Goal: Information Seeking & Learning: Check status

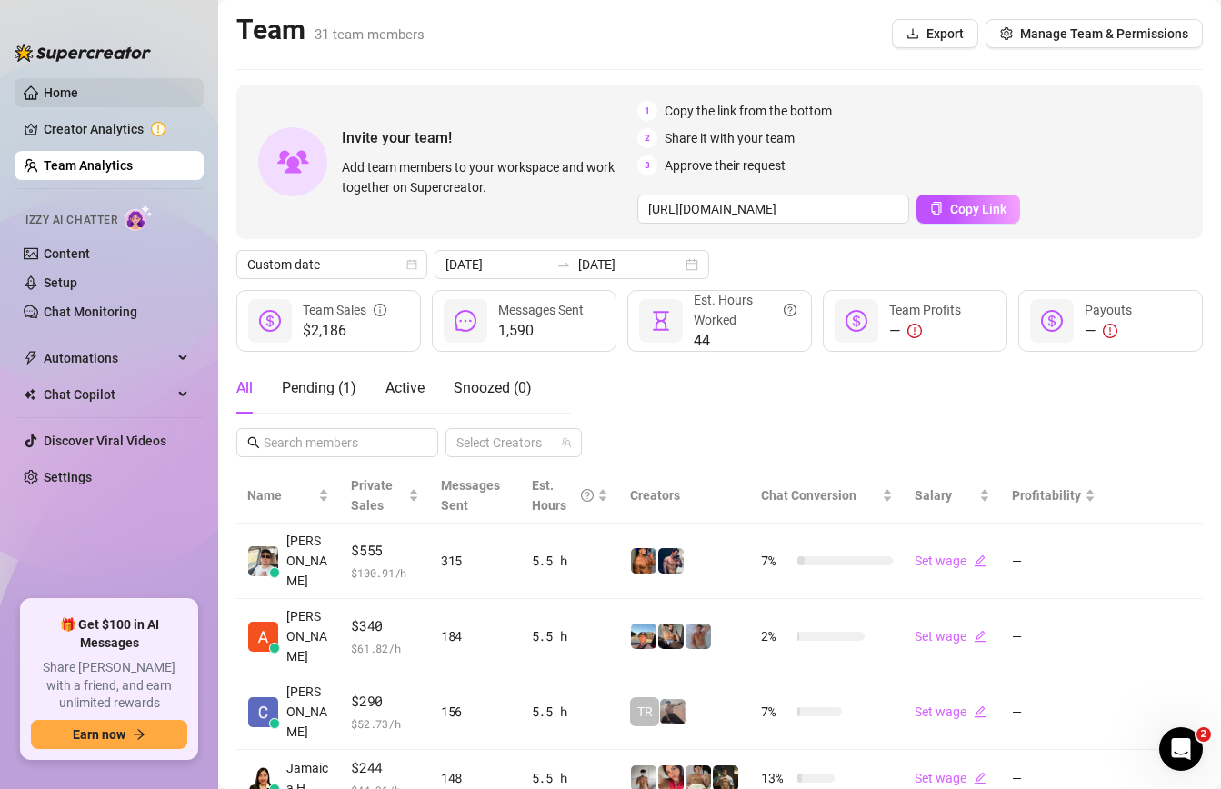
click at [78, 88] on link "Home" at bounding box center [61, 92] width 35 height 15
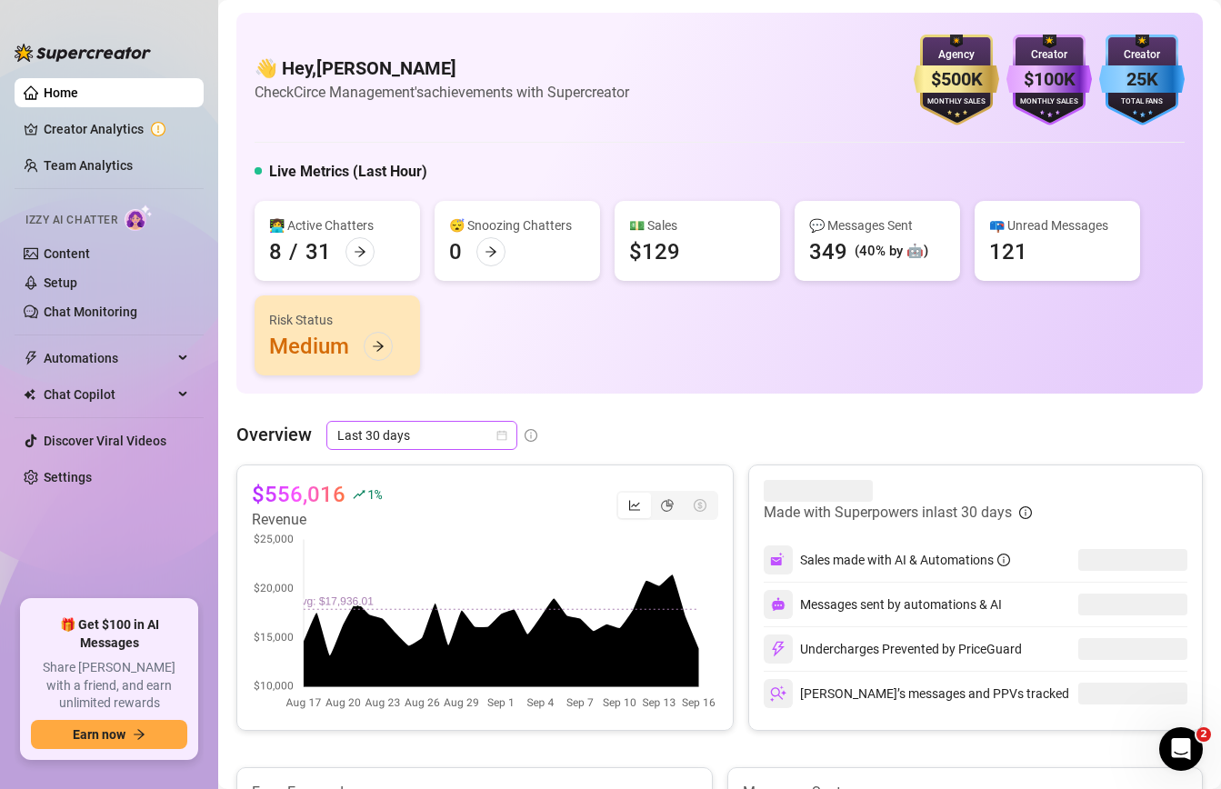
click at [462, 435] on span "Last 30 days" at bounding box center [421, 435] width 169 height 27
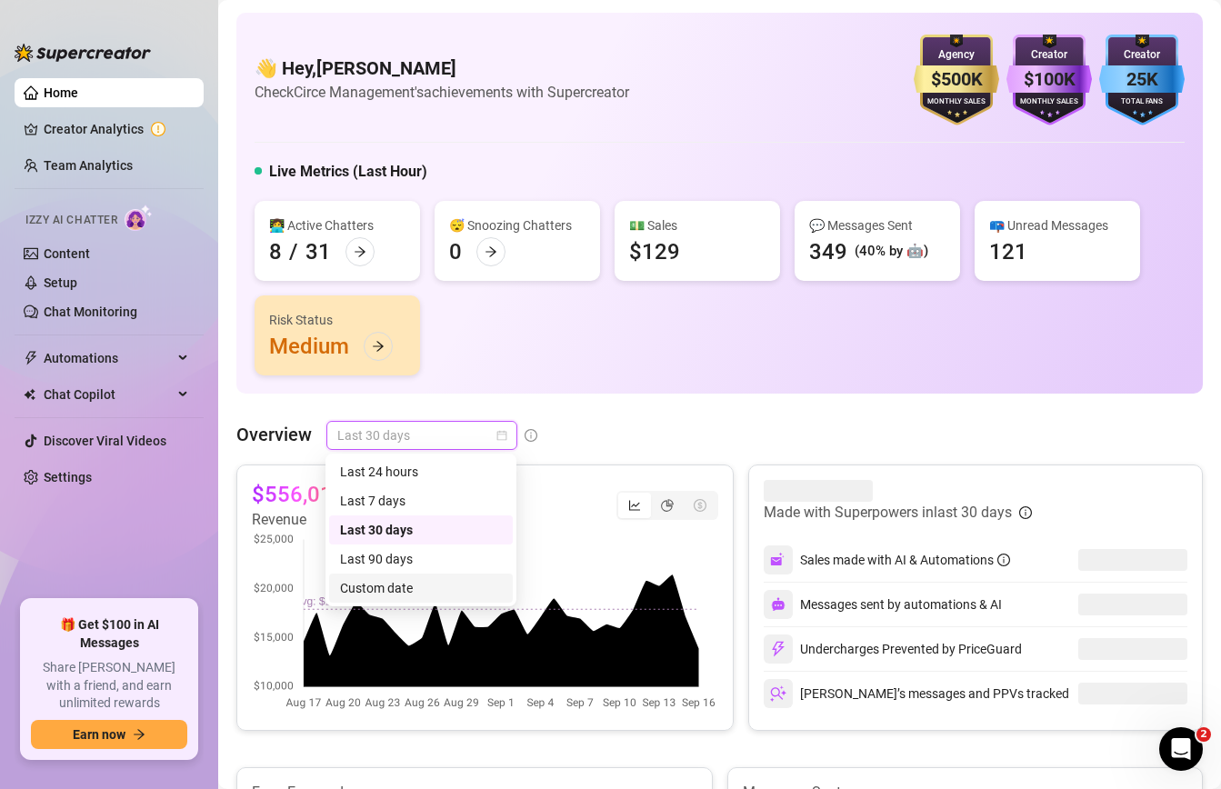
click at [424, 595] on div "Custom date" at bounding box center [421, 588] width 162 height 20
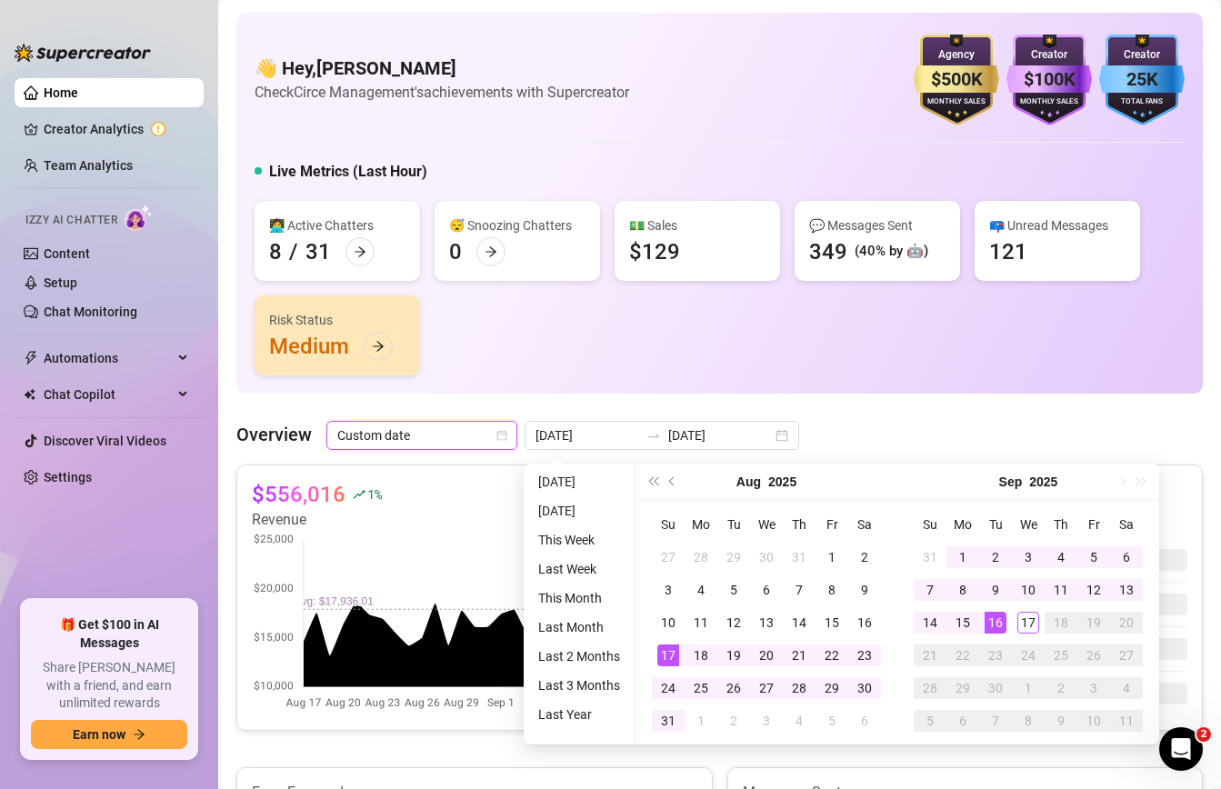
type input "[DATE]"
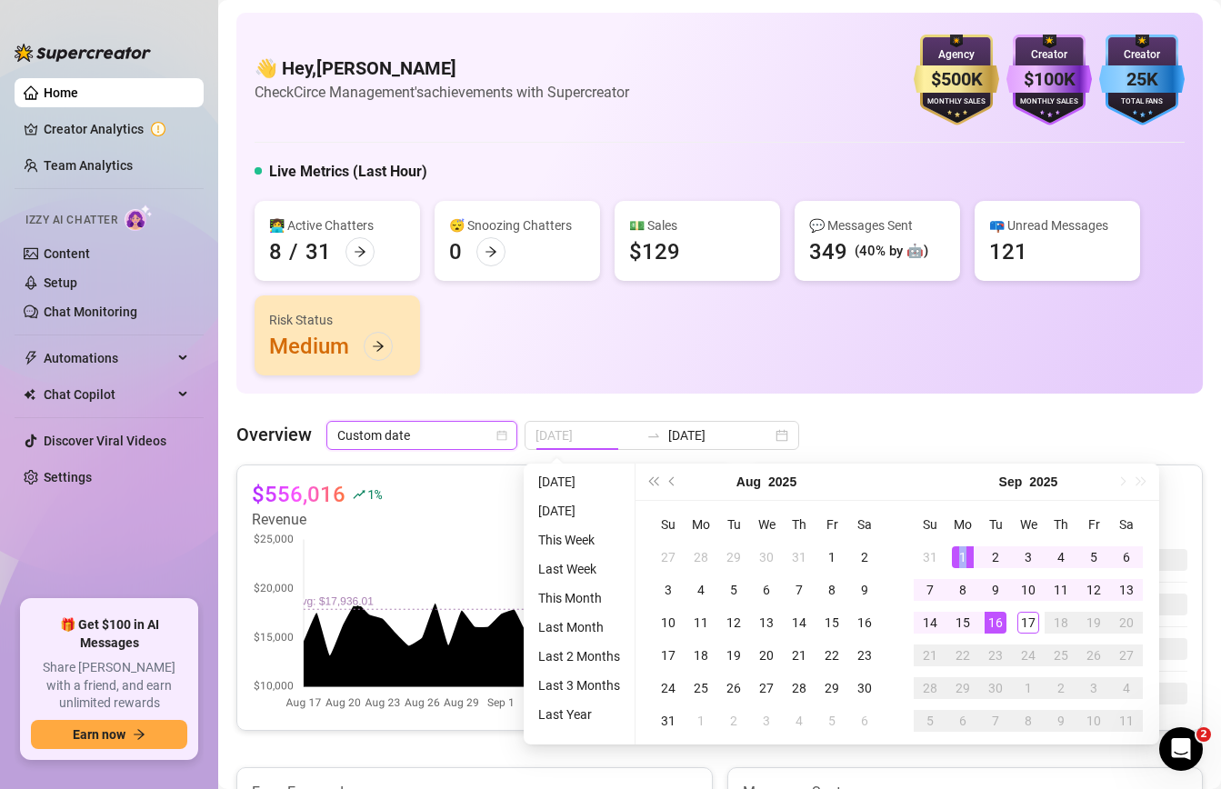
click at [965, 547] on div "1" at bounding box center [963, 558] width 22 height 22
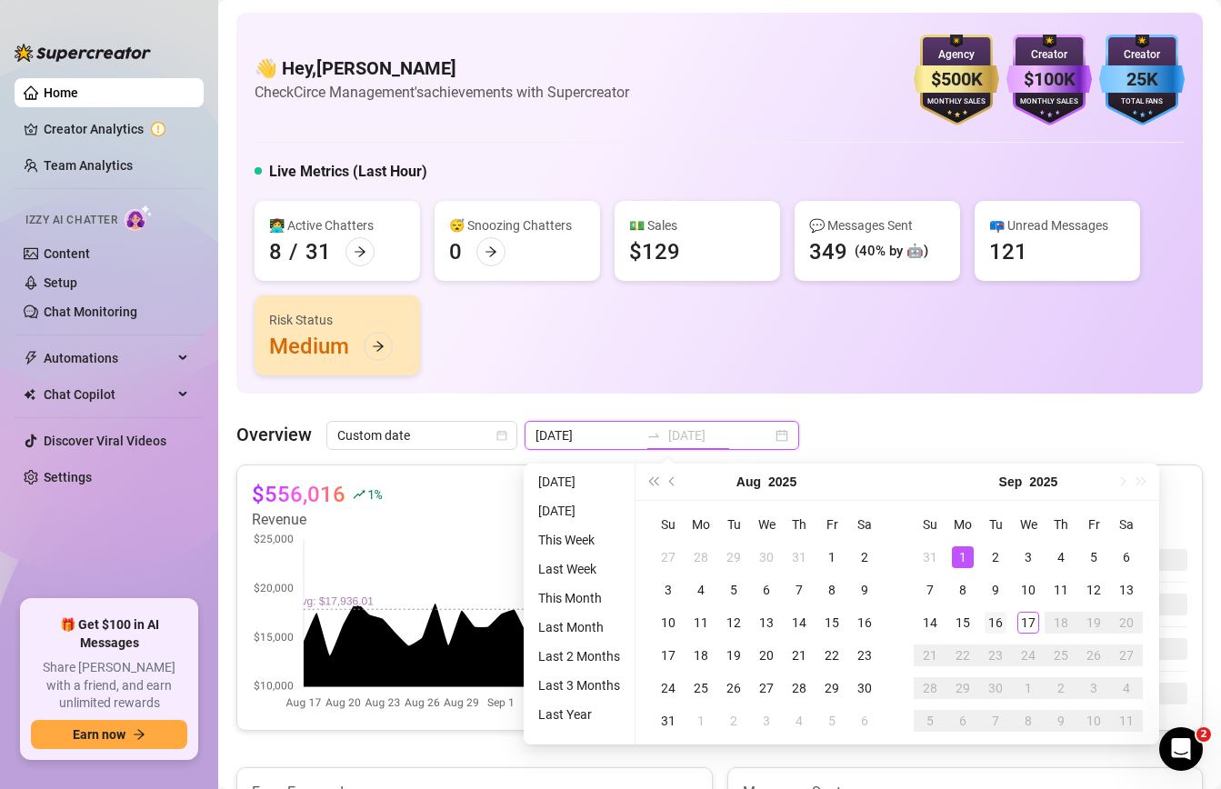
type input "[DATE]"
click at [1001, 619] on div "16" at bounding box center [996, 623] width 22 height 22
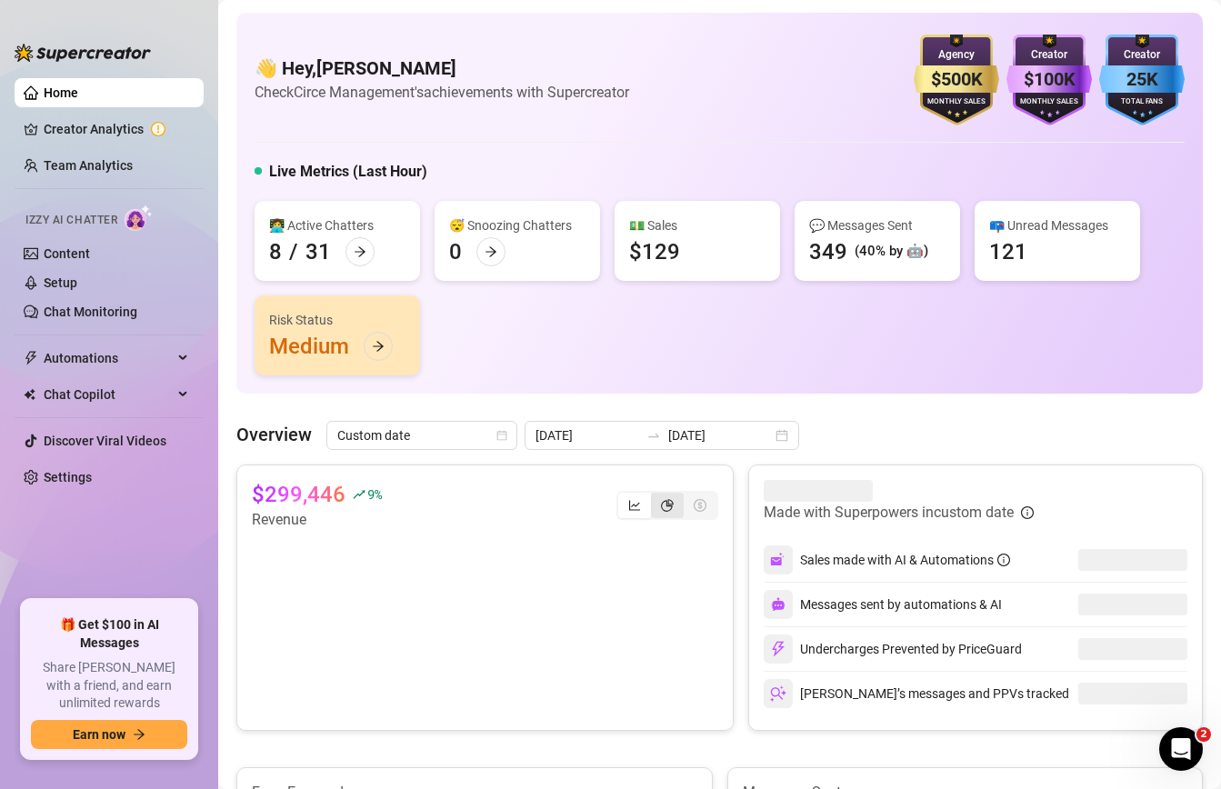
click at [669, 502] on icon "pie-chart" at bounding box center [667, 505] width 13 height 13
click at [656, 496] on input "segmented control" at bounding box center [656, 496] width 0 height 0
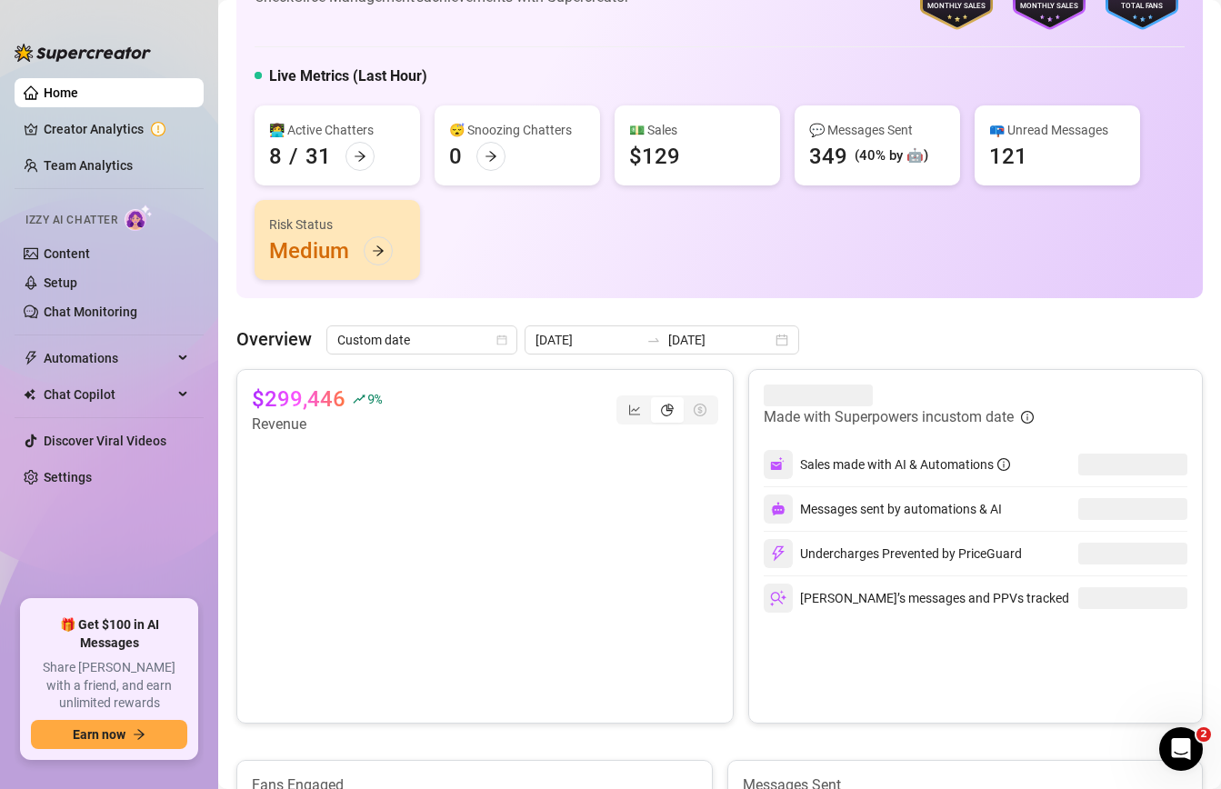
scroll to position [158, 0]
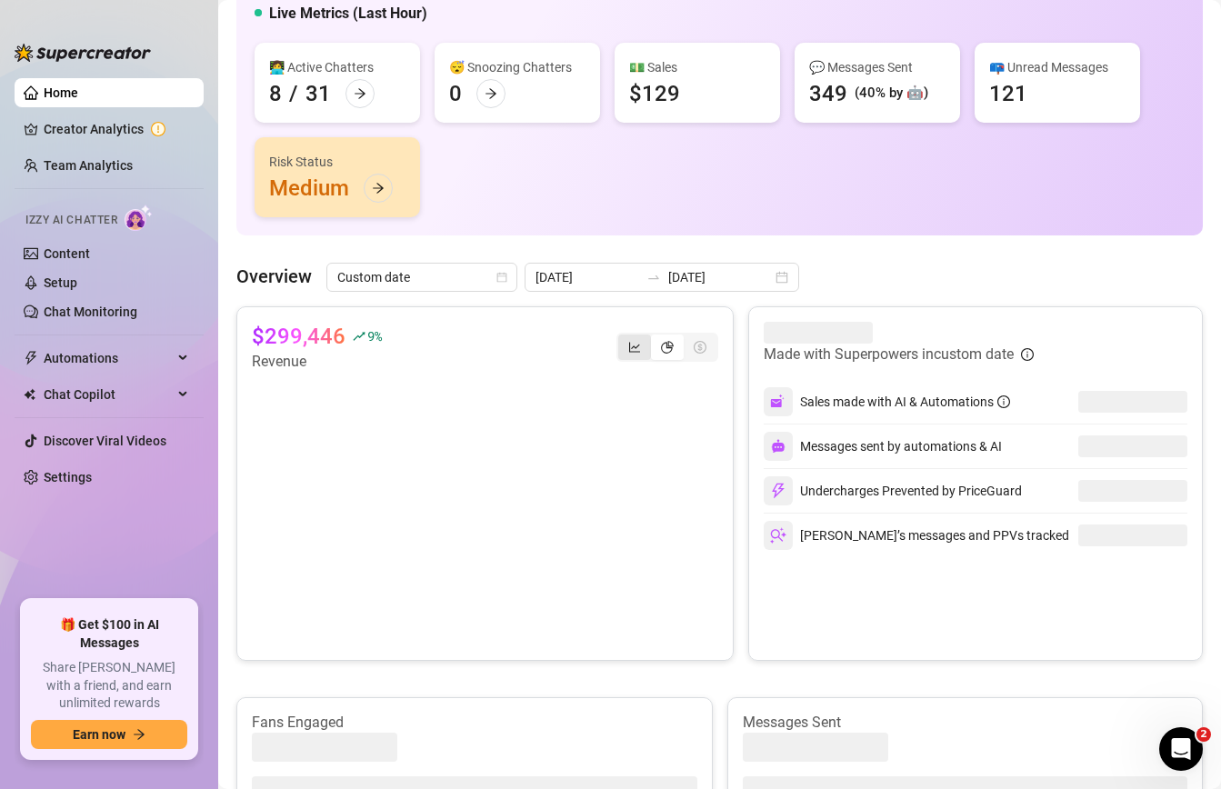
click at [644, 350] on div "segmented control" at bounding box center [634, 347] width 33 height 25
click at [623, 337] on input "segmented control" at bounding box center [623, 337] width 0 height 0
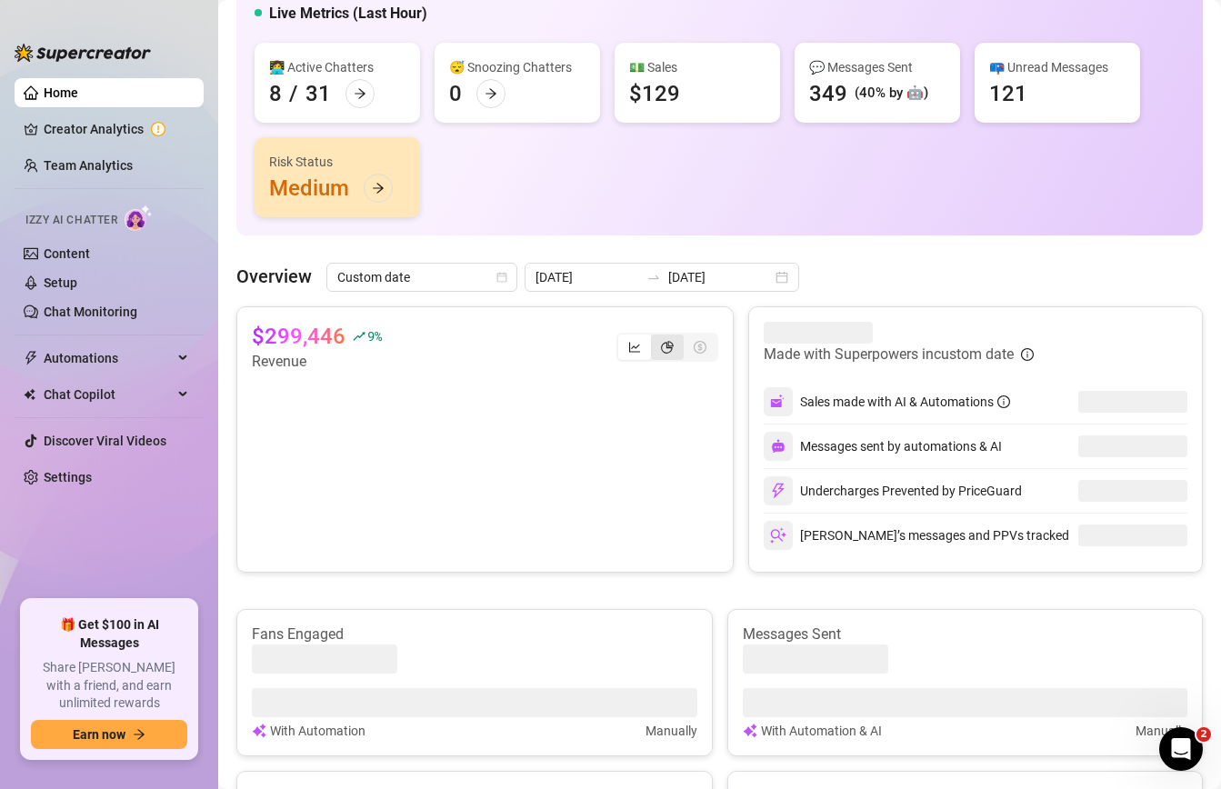
click at [665, 343] on icon "pie-chart" at bounding box center [667, 347] width 13 height 13
click at [656, 337] on input "segmented control" at bounding box center [656, 337] width 0 height 0
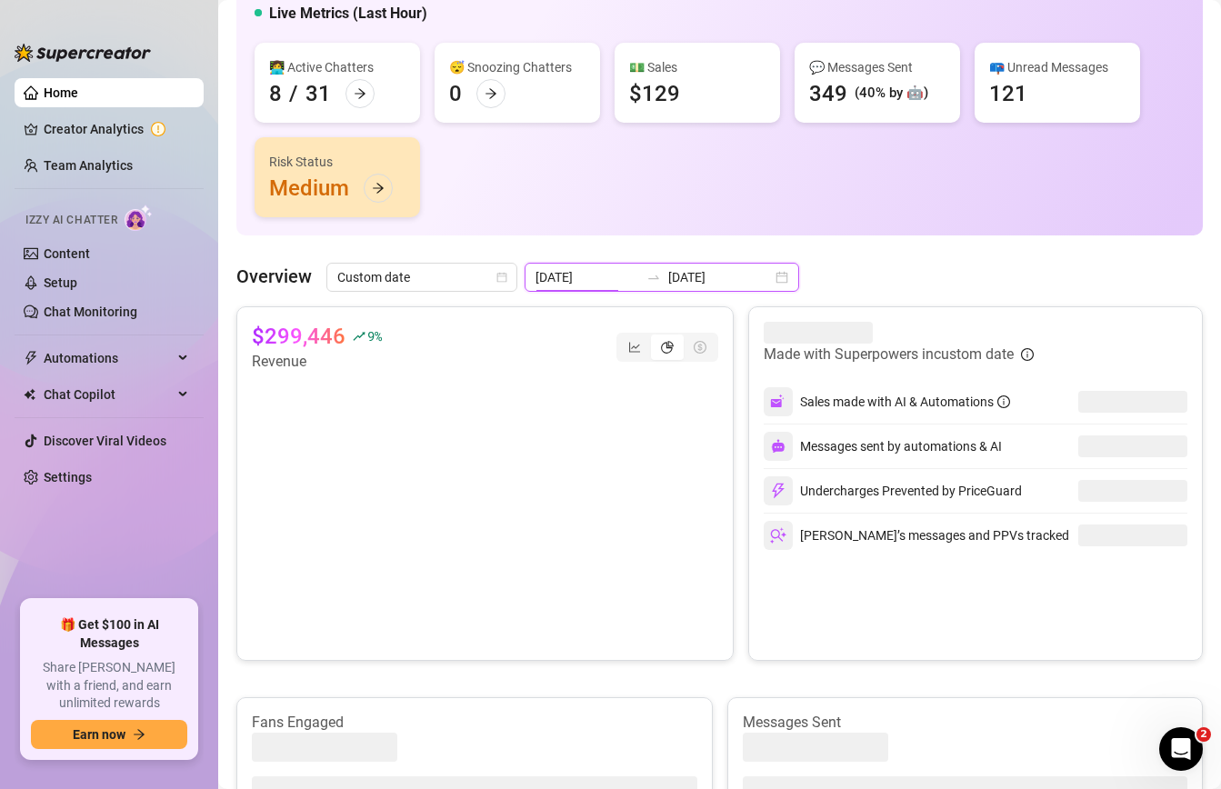
click at [611, 282] on input "[DATE]" at bounding box center [588, 277] width 104 height 20
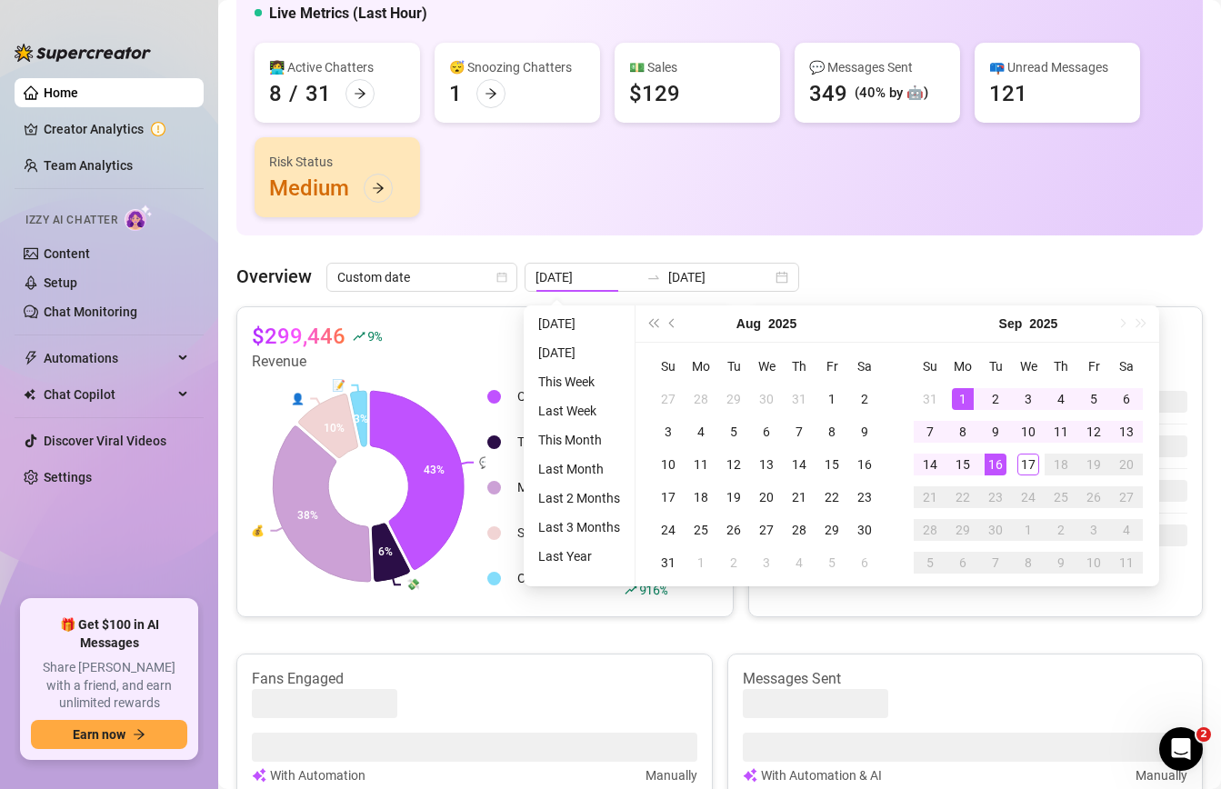
click at [648, 185] on div "👩‍💻 Active Chatters 8 / 31 😴 Snoozing Chatters 1 💵 Sales $129 💬 Messages Sent 3…" at bounding box center [720, 130] width 930 height 175
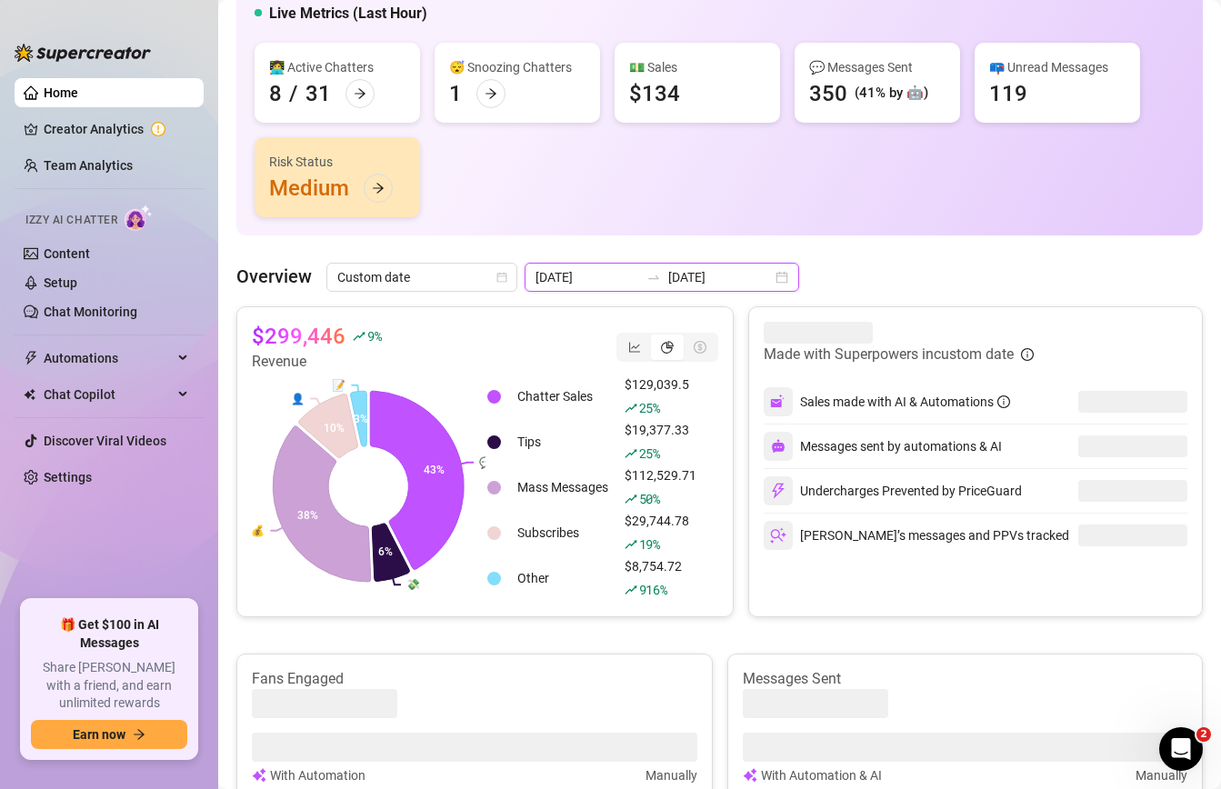
click at [579, 270] on input "[DATE]" at bounding box center [588, 277] width 104 height 20
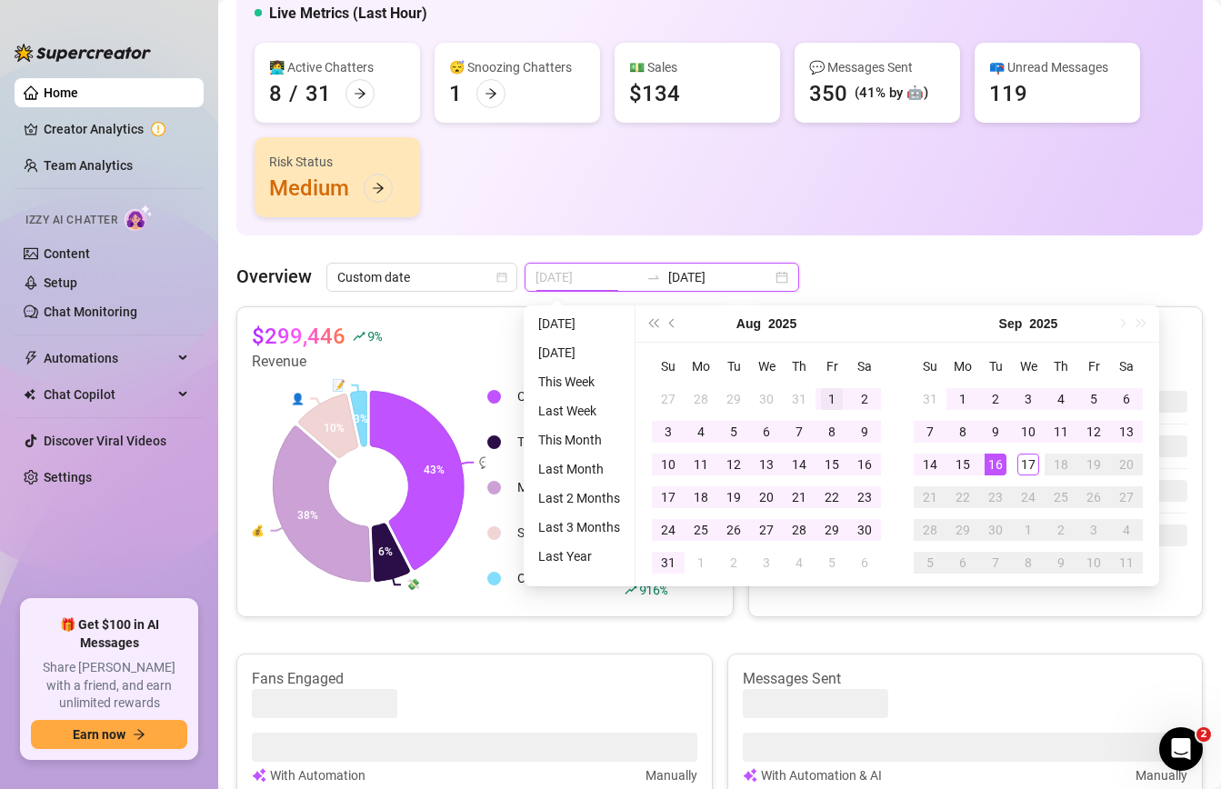
type input "[DATE]"
click at [836, 393] on div "1" at bounding box center [832, 399] width 22 height 22
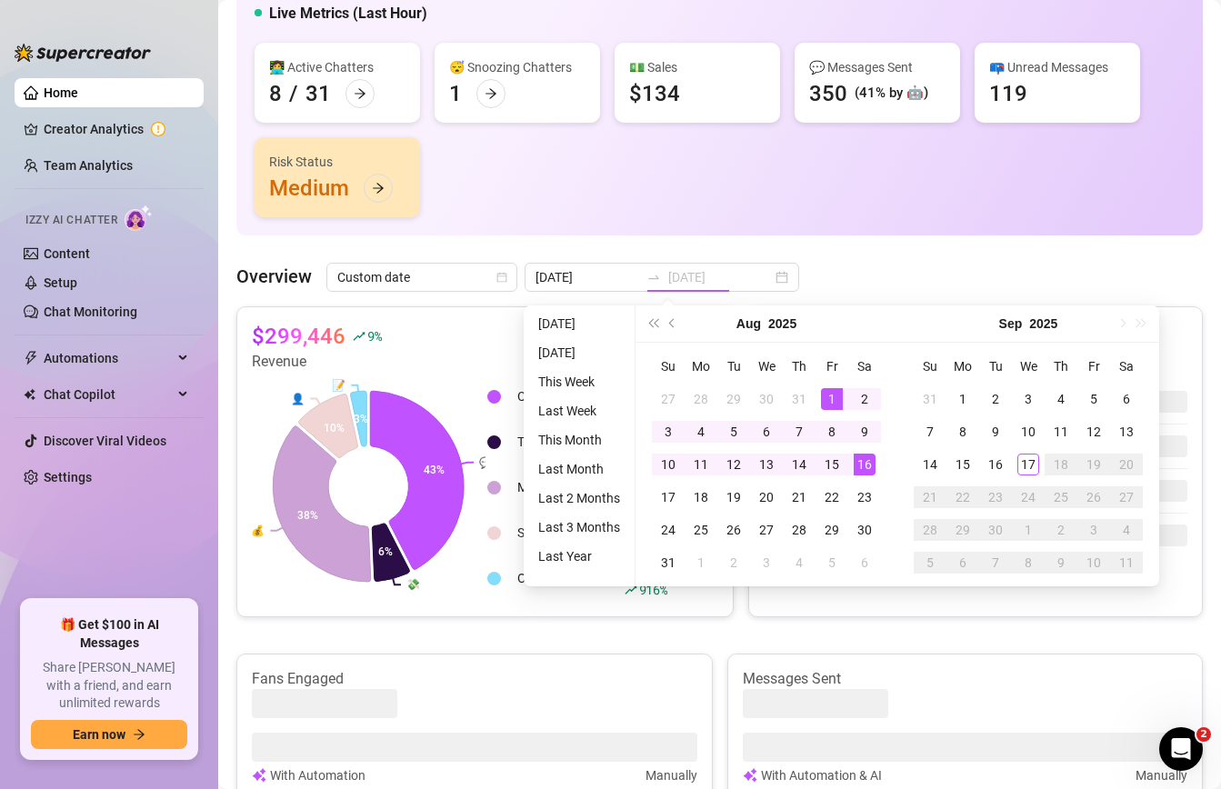
click at [869, 464] on div "16" at bounding box center [865, 465] width 22 height 22
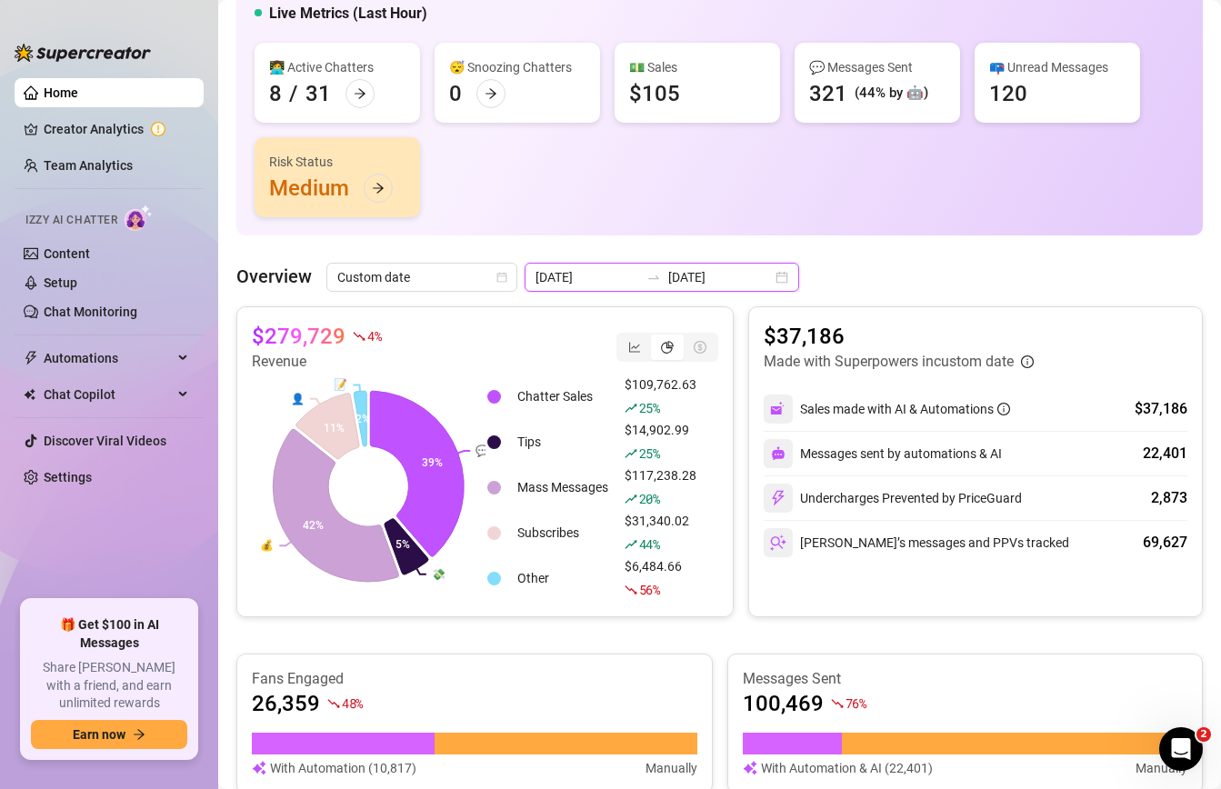
click at [680, 274] on input "[DATE]" at bounding box center [720, 277] width 104 height 20
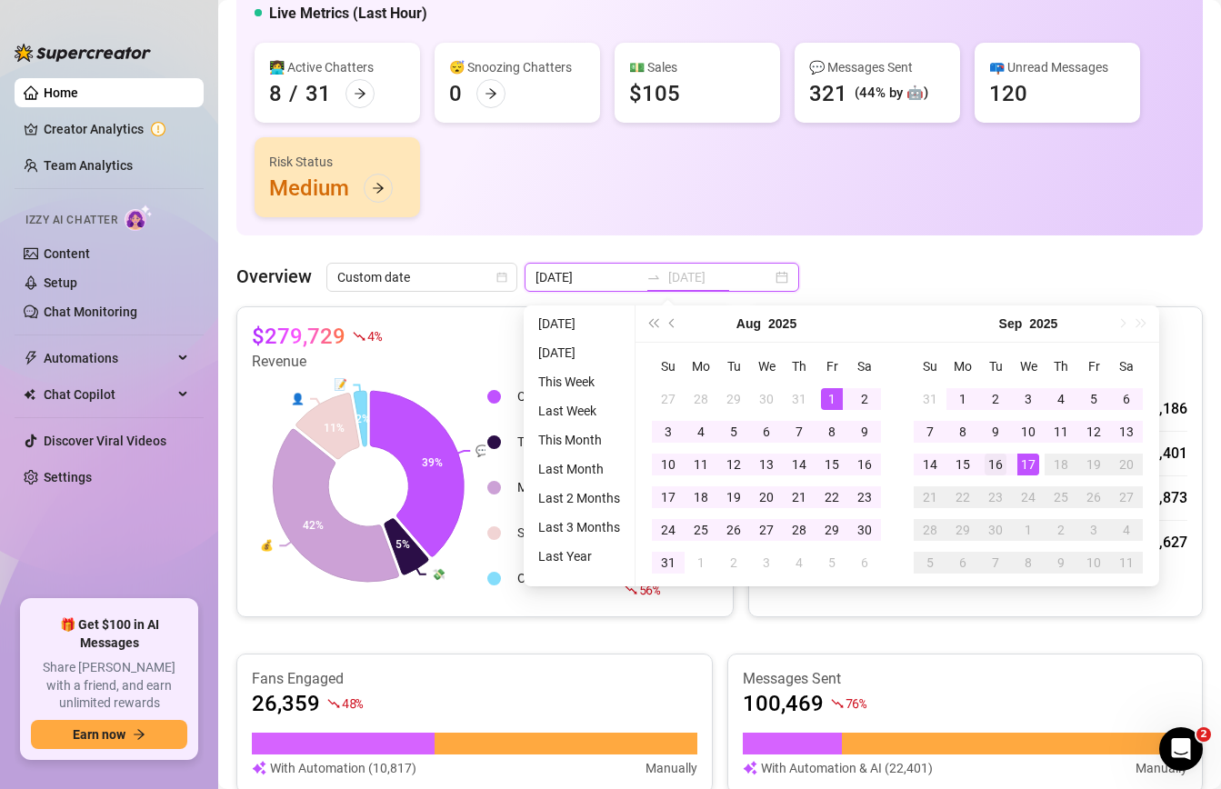
type input "[DATE]"
click at [998, 455] on div "16" at bounding box center [996, 465] width 22 height 22
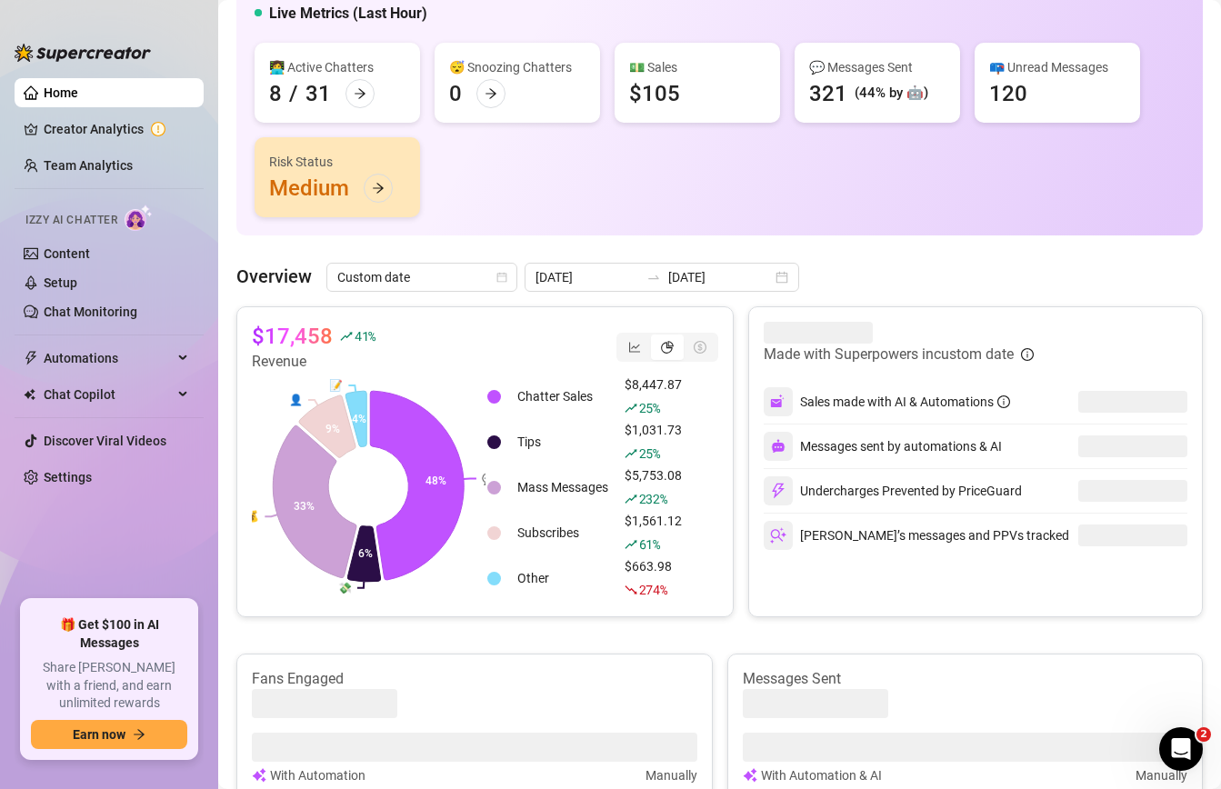
click at [288, 336] on article "$17,458" at bounding box center [292, 336] width 81 height 29
copy div "$17,458"
click at [591, 282] on input "[DATE]" at bounding box center [588, 277] width 104 height 20
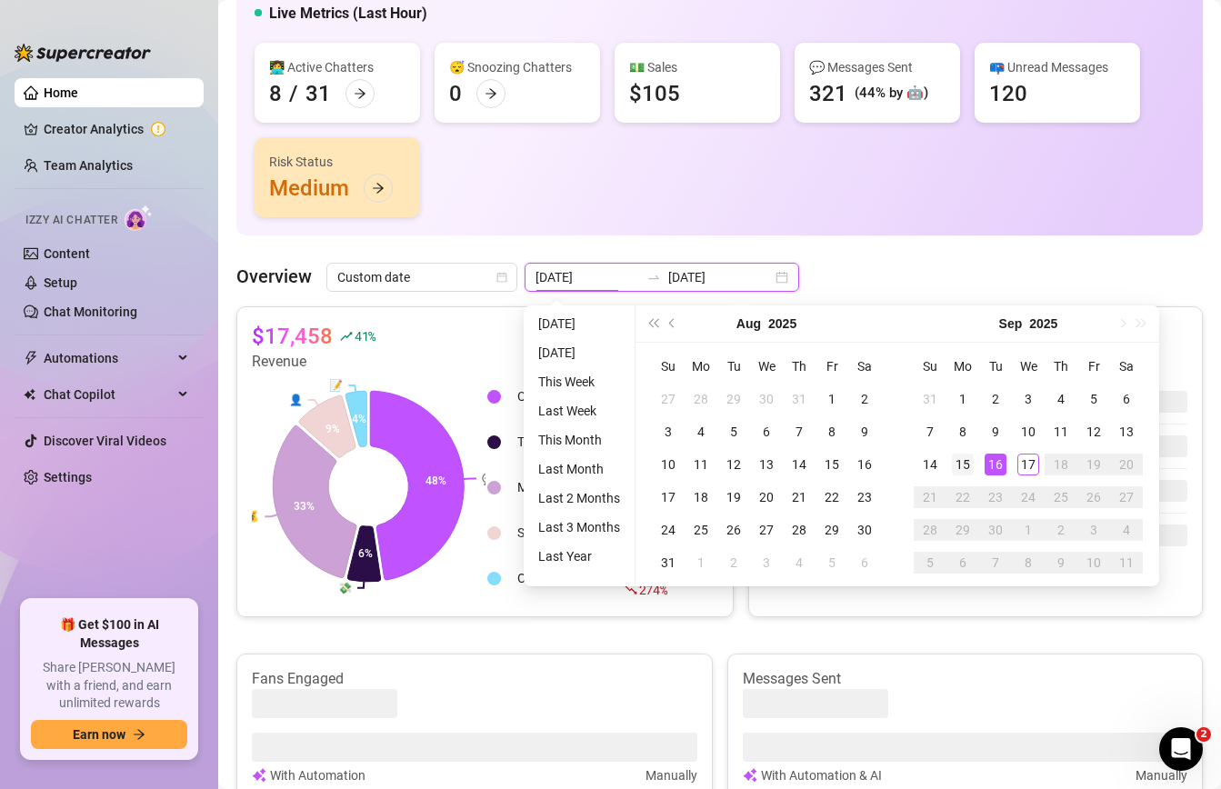
type input "[DATE]"
click at [958, 462] on div "15" at bounding box center [963, 465] width 22 height 22
type input "[DATE]"
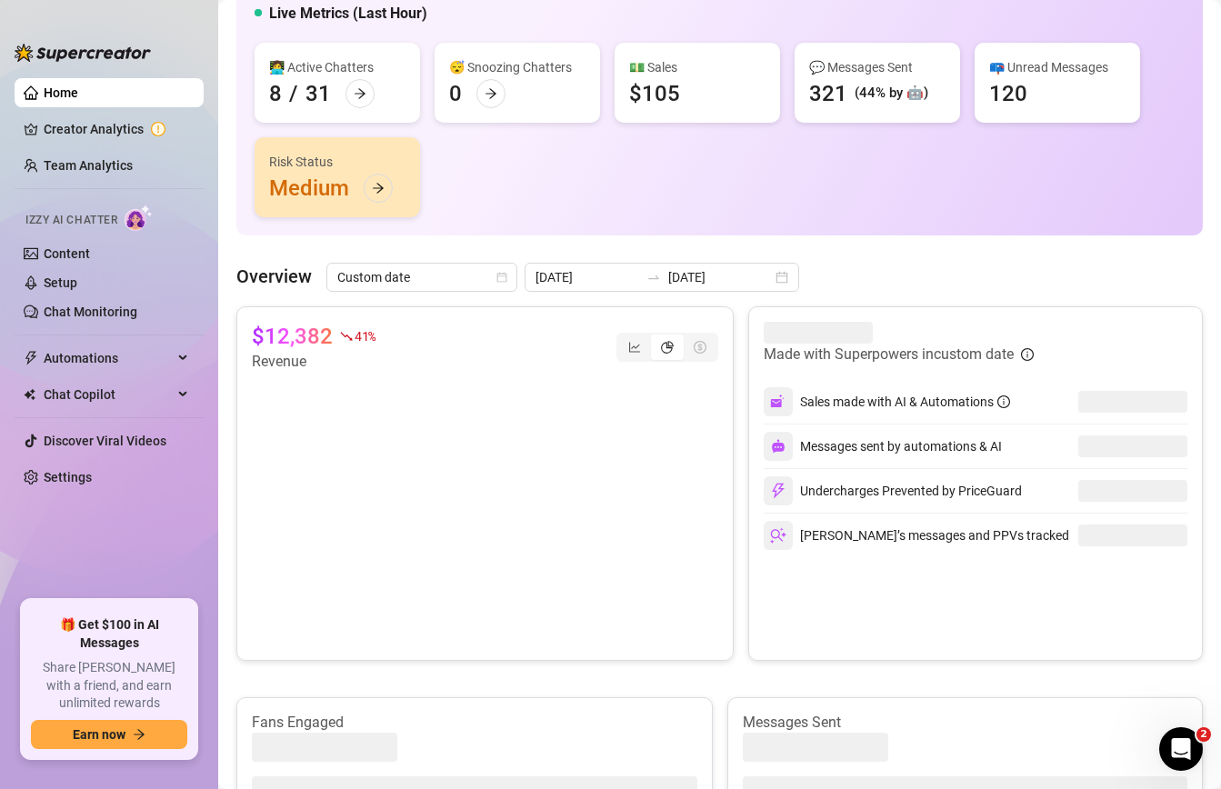
click at [309, 326] on article "$12,382" at bounding box center [292, 336] width 81 height 29
copy div "$12,382"
click at [632, 265] on div "[DATE] [DATE]" at bounding box center [662, 277] width 275 height 29
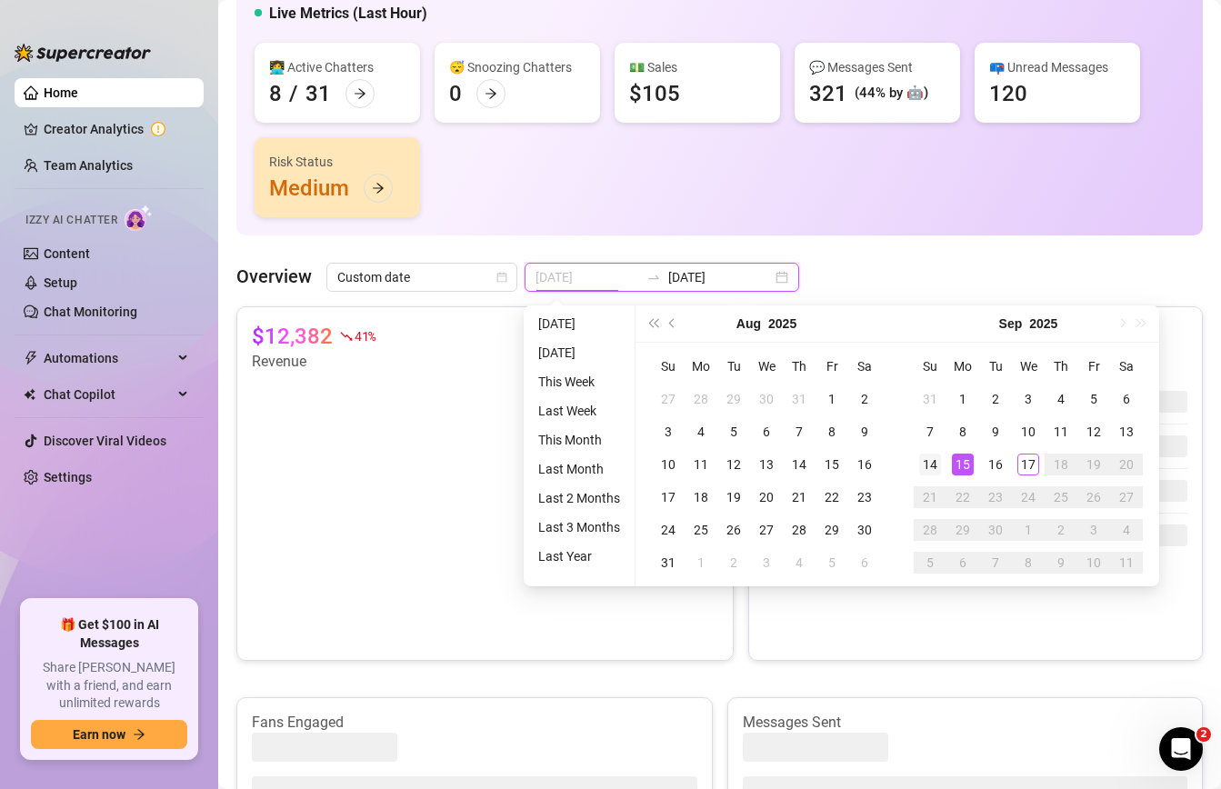
type input "[DATE]"
click at [934, 457] on div "14" at bounding box center [930, 465] width 22 height 22
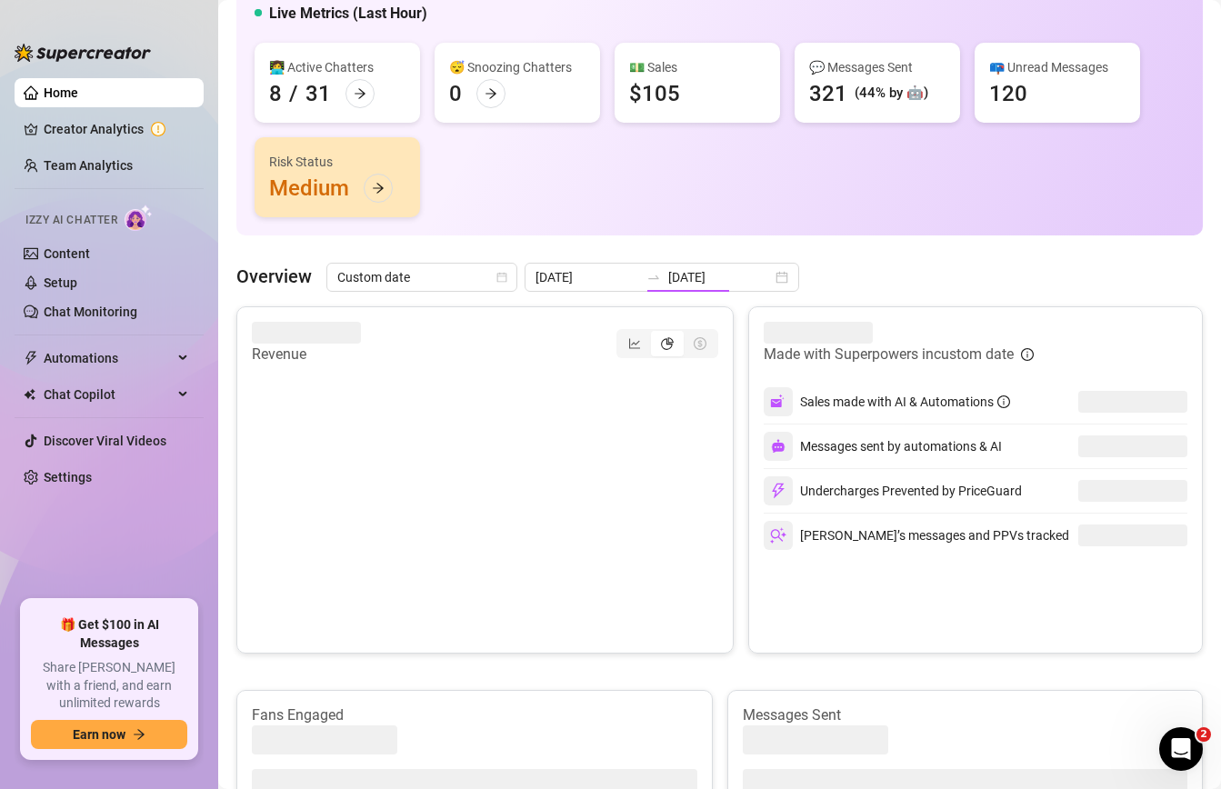
type input "[DATE]"
click at [310, 373] on canvas at bounding box center [369, 509] width 234 height 273
click at [310, 339] on article "$20,822" at bounding box center [292, 336] width 81 height 29
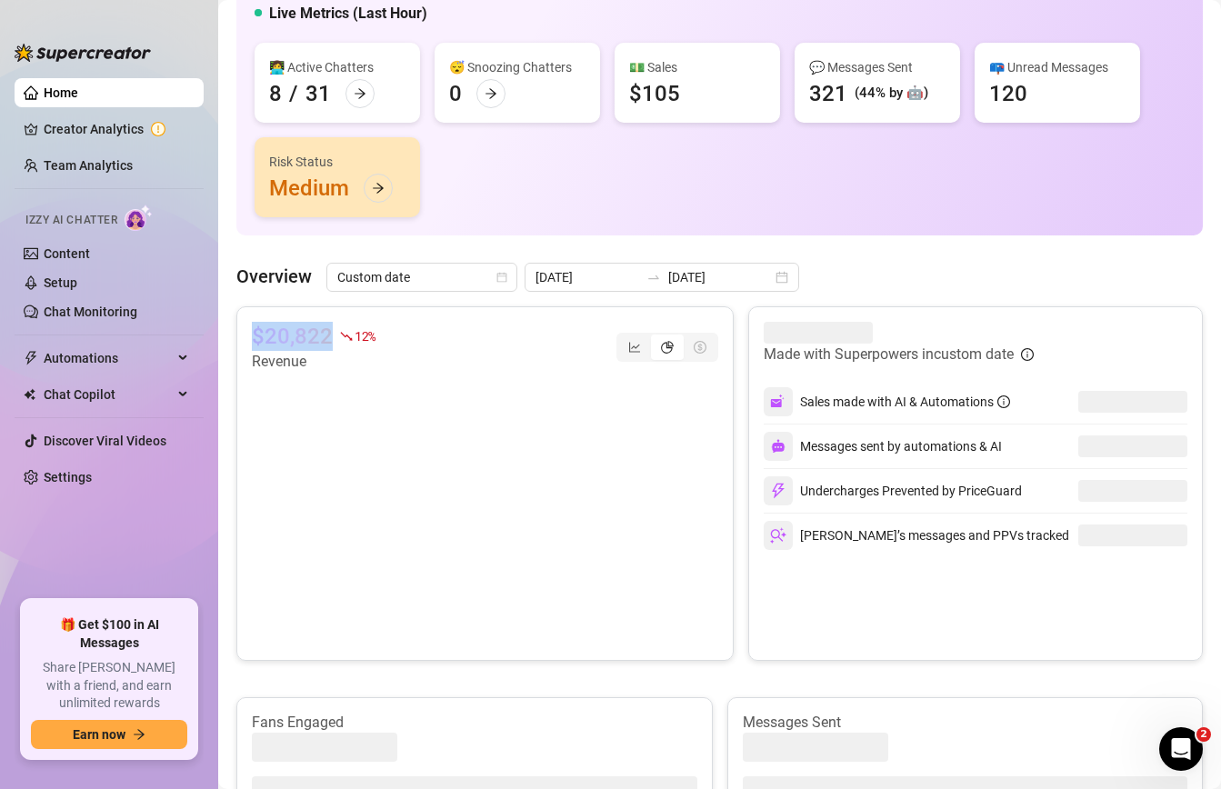
copy div "$20,822"
